Goal: Task Accomplishment & Management: Use online tool/utility

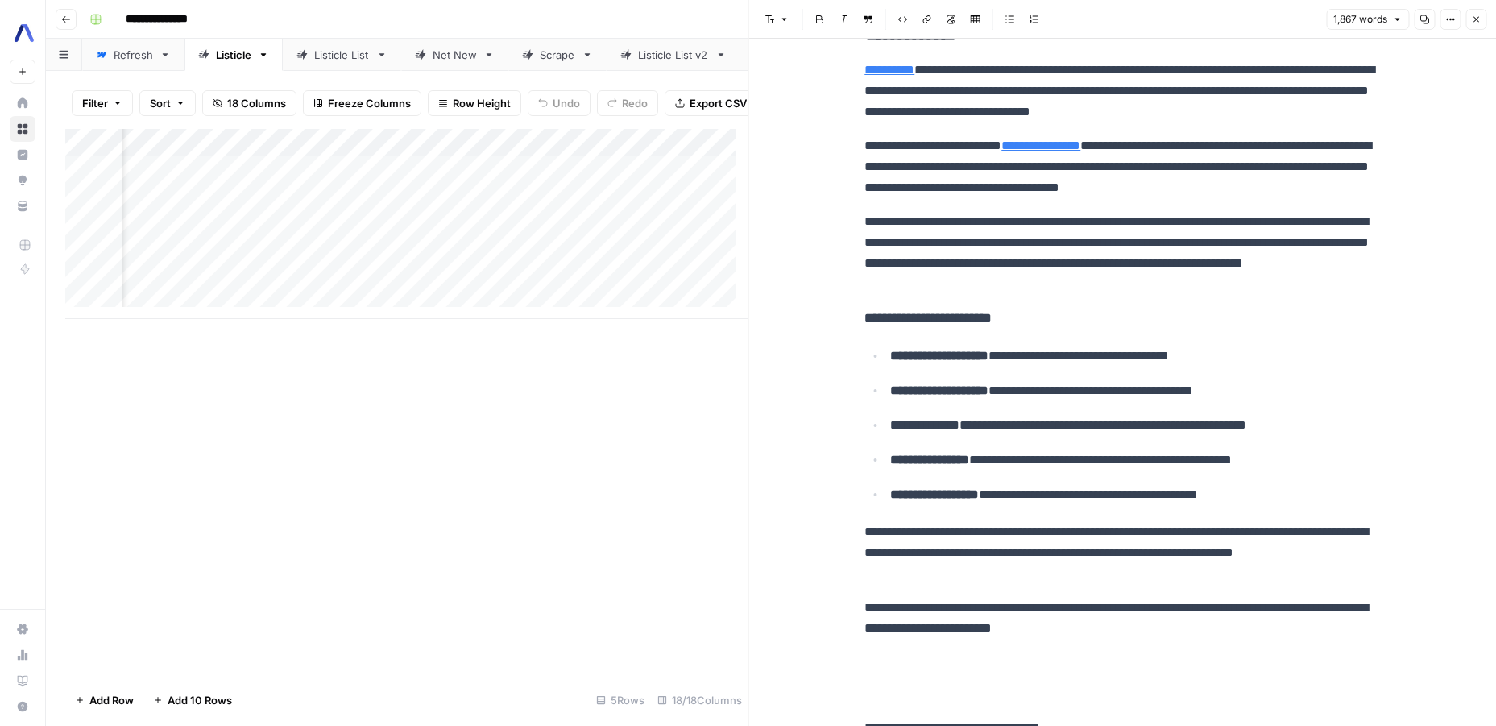
scroll to position [0, 1885]
click at [615, 289] on div "Add Column" at bounding box center [406, 224] width 683 height 190
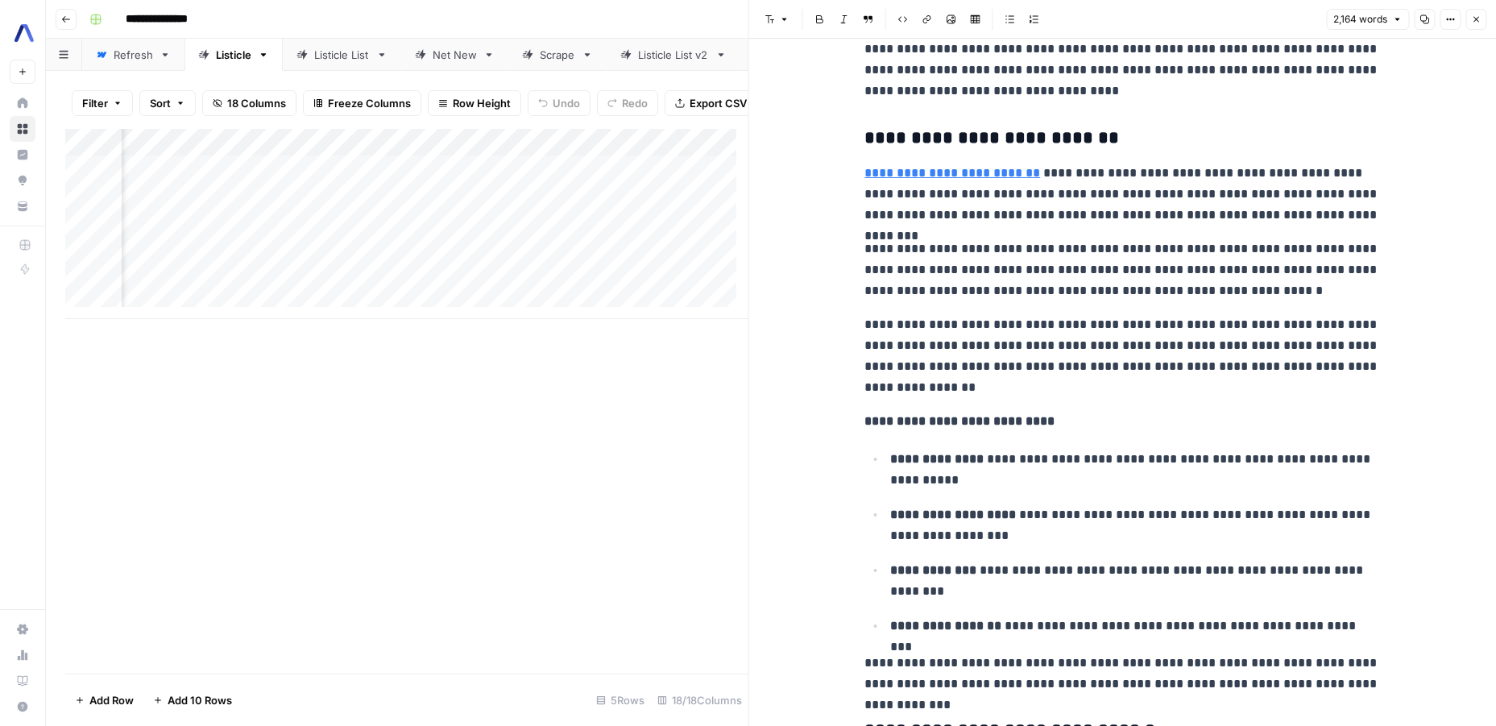
scroll to position [3779, 0]
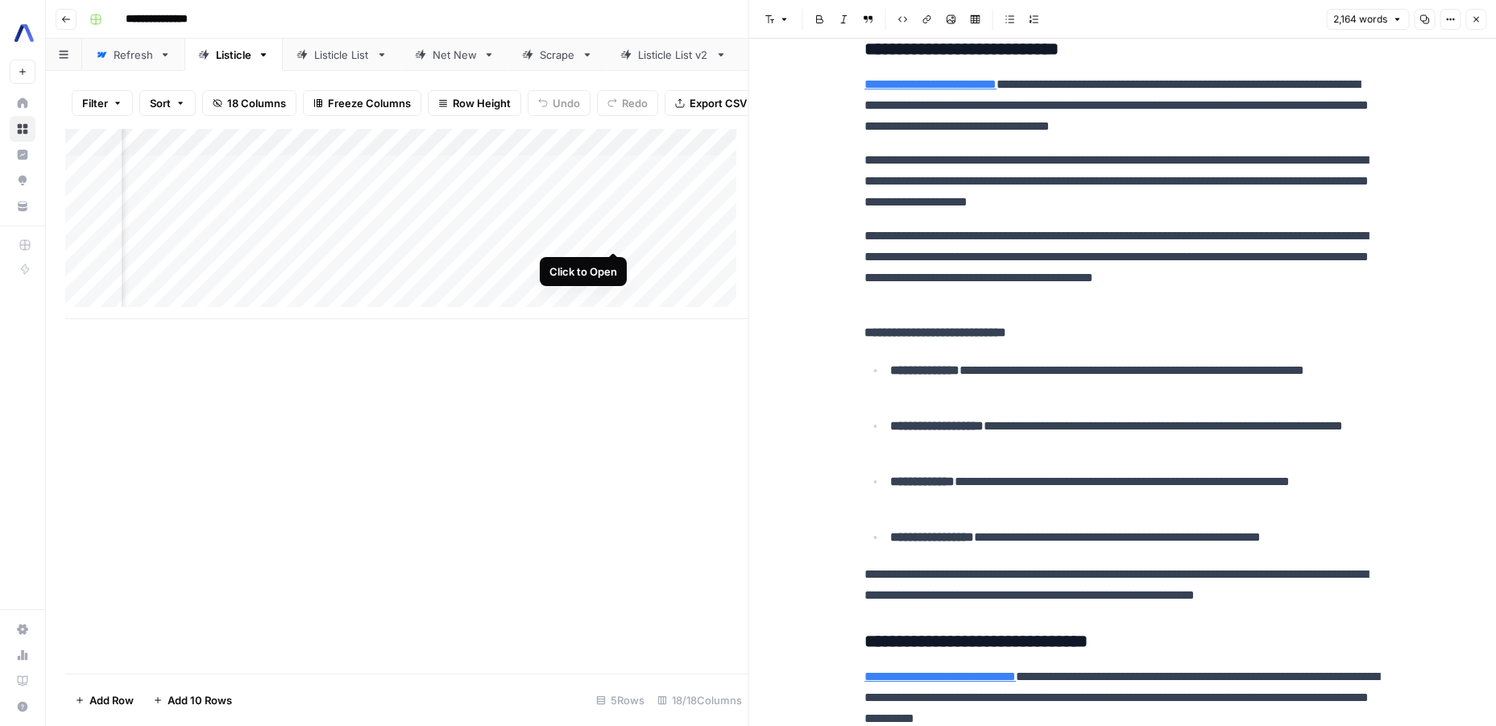
click at [615, 234] on div "Add Column" at bounding box center [406, 224] width 683 height 190
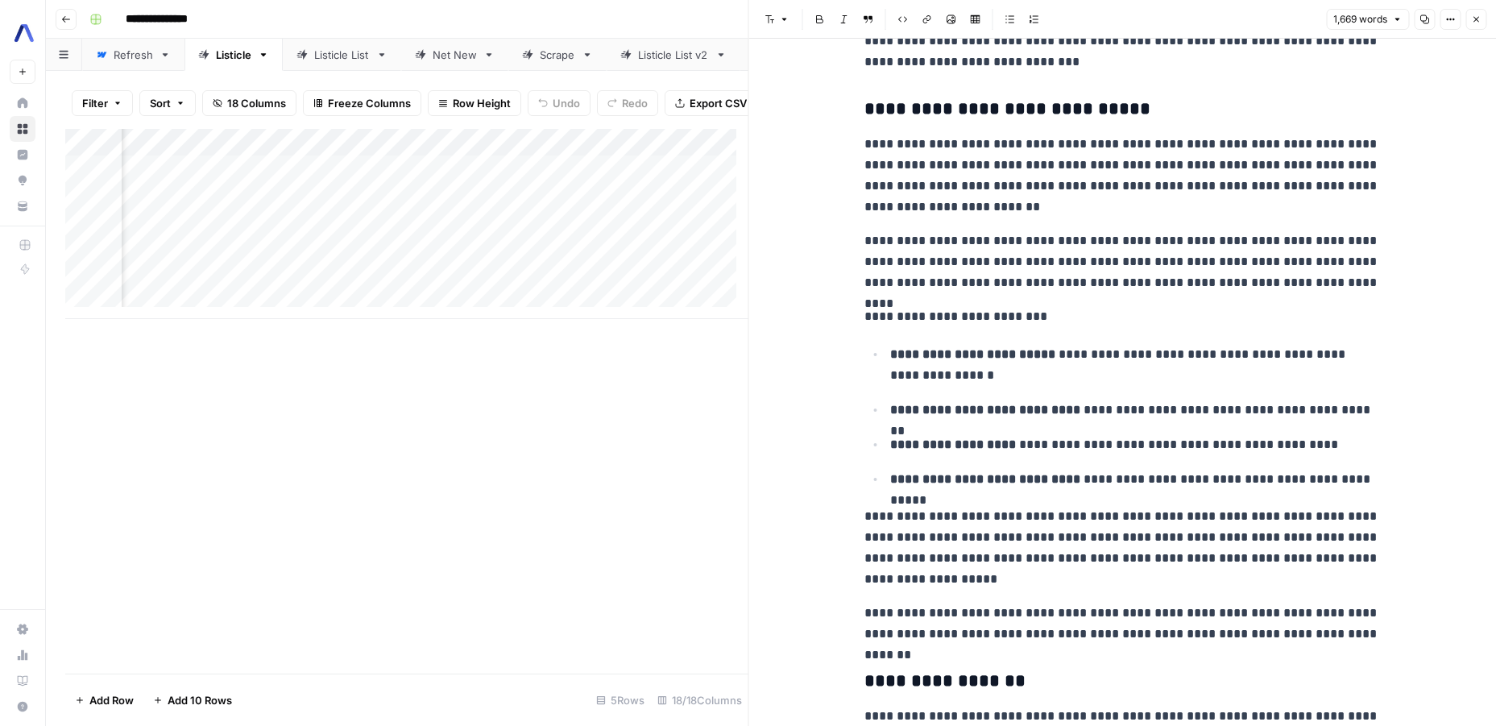
scroll to position [2827, 0]
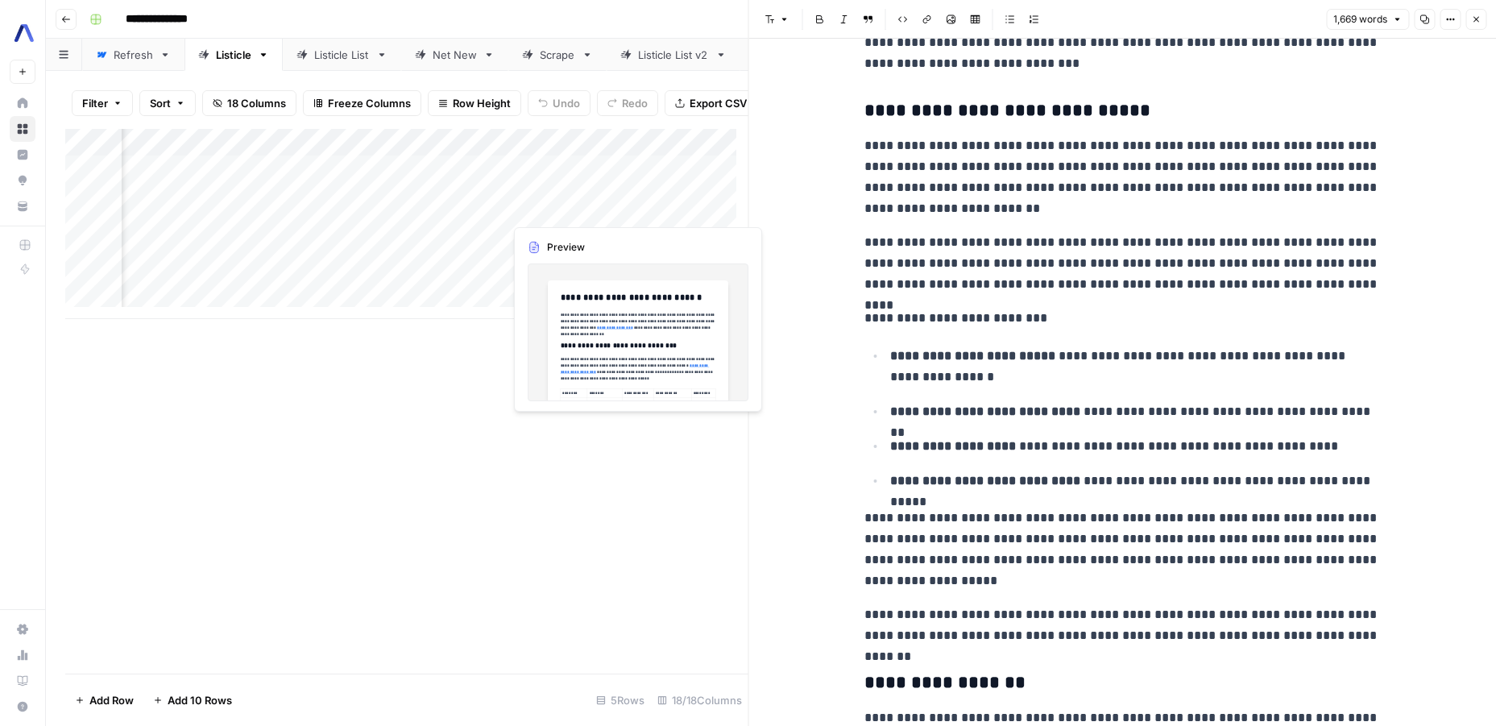
click at [633, 206] on div "Add Column" at bounding box center [406, 224] width 683 height 190
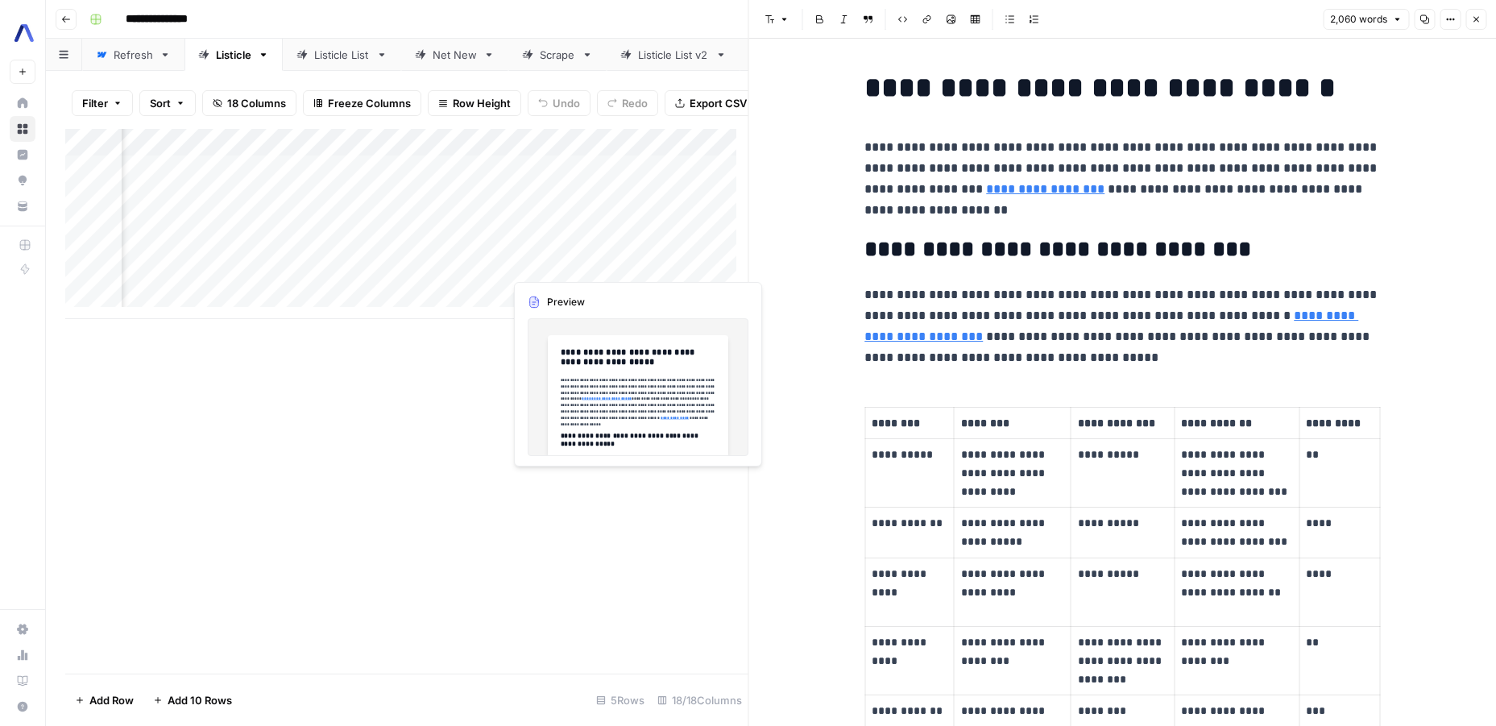
click at [635, 263] on div "Add Column" at bounding box center [406, 224] width 683 height 190
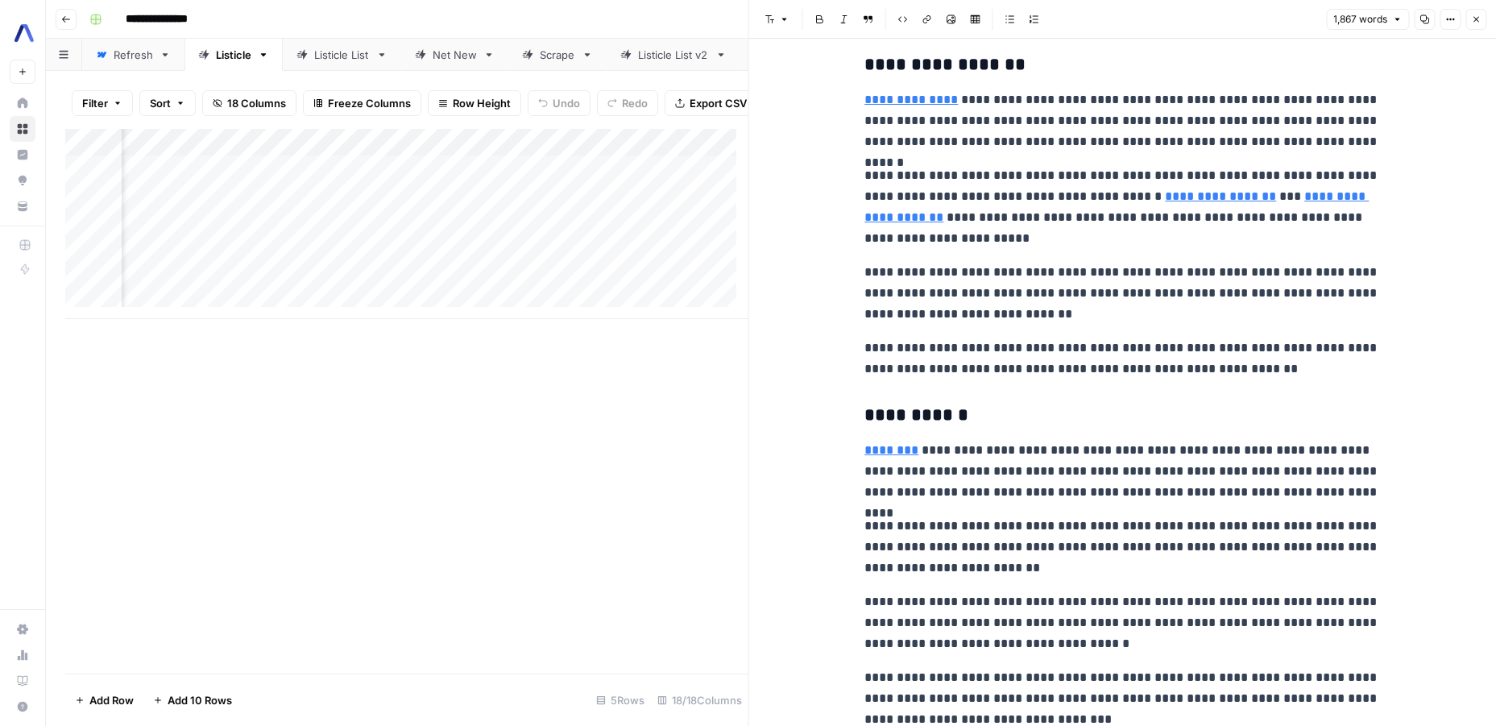
scroll to position [3985, 0]
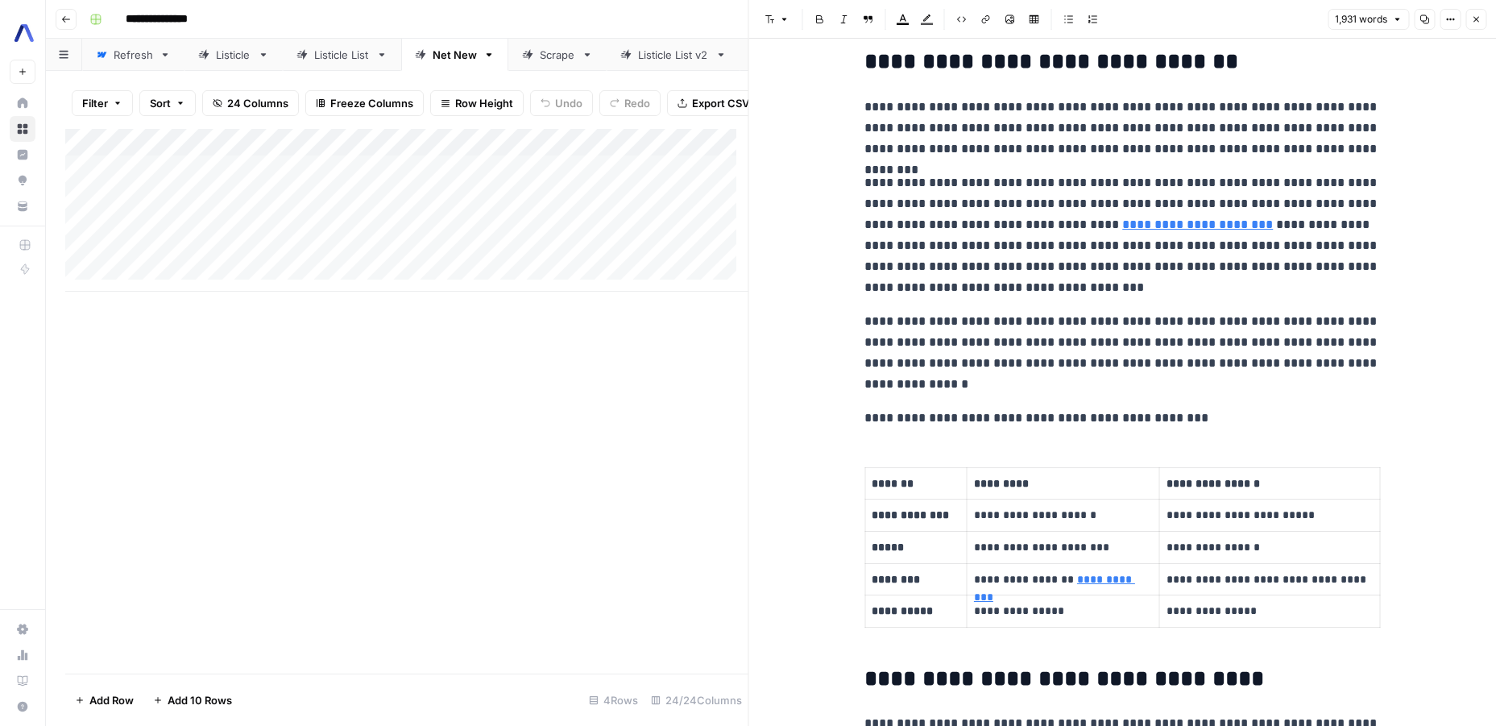
scroll to position [324, 0]
